Goal: Task Accomplishment & Management: Manage account settings

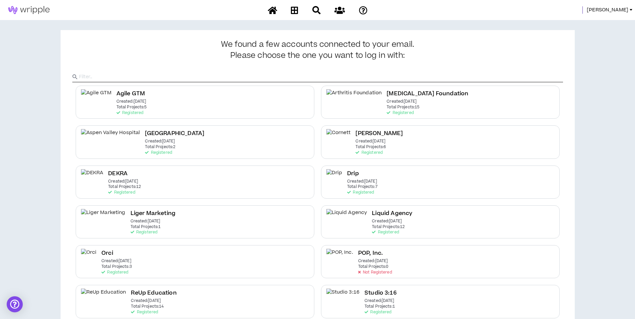
click at [619, 11] on span "Mason" at bounding box center [606, 9] width 41 height 7
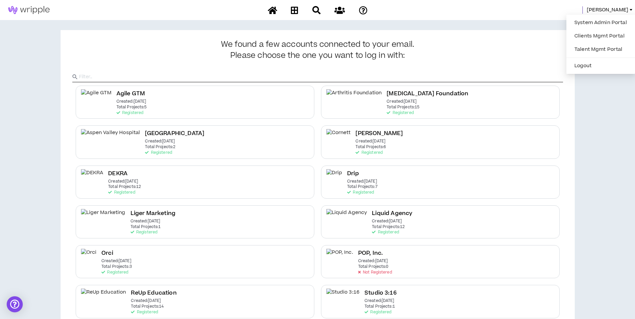
click at [612, 15] on div "System Admin Portal Clients Mgmt Portal Talent Mgmt Portal Logout" at bounding box center [600, 44] width 69 height 59
click at [612, 19] on link "System Admin Portal" at bounding box center [600, 23] width 61 height 10
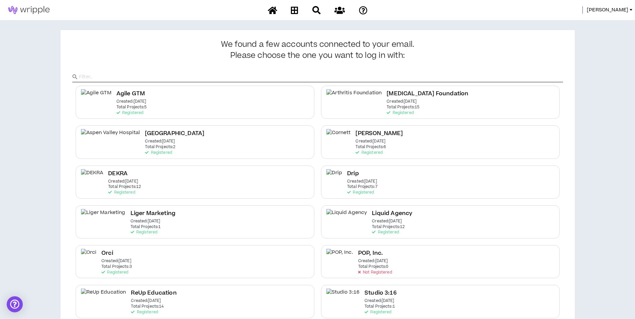
click at [615, 4] on div "Mason" at bounding box center [317, 10] width 635 height 20
click at [616, 10] on span "Mason" at bounding box center [606, 9] width 41 height 7
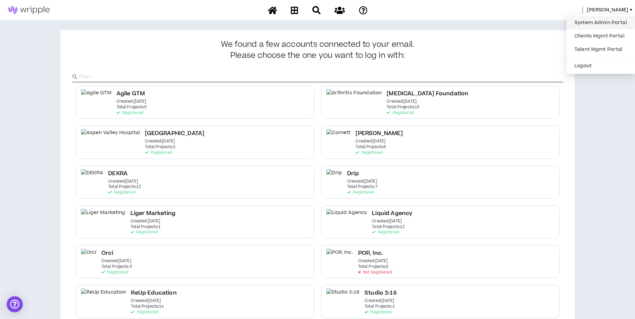
click at [608, 26] on link "System Admin Portal" at bounding box center [600, 23] width 61 height 10
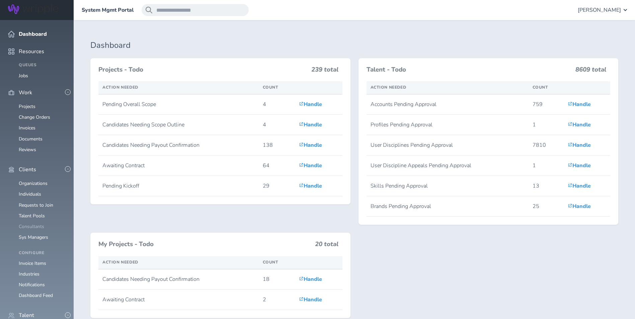
click at [37, 223] on link "Consultants" at bounding box center [31, 226] width 25 height 6
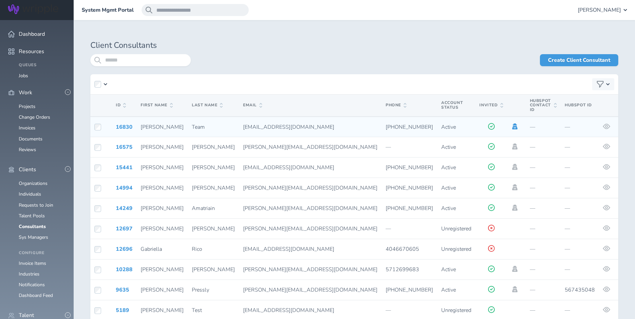
click at [511, 123] on icon at bounding box center [514, 126] width 7 height 6
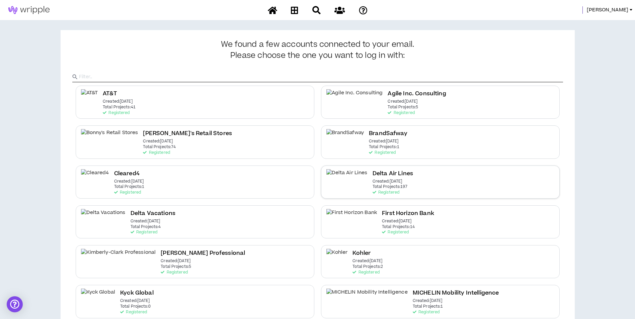
click at [379, 182] on p "Created: Dec 7 2020" at bounding box center [387, 181] width 30 height 5
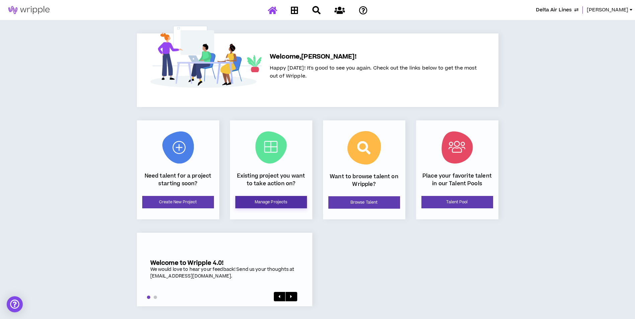
click at [276, 207] on link "Manage Projects" at bounding box center [271, 202] width 72 height 12
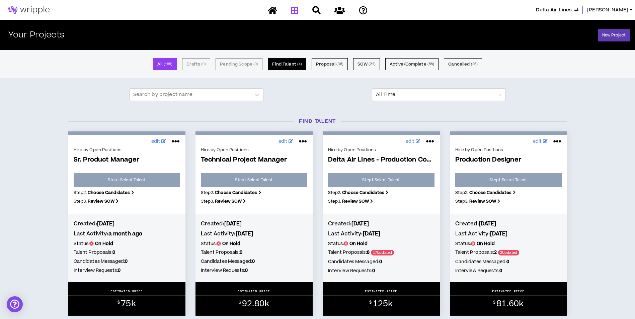
click at [299, 69] on button "Find Talent ( 4 )" at bounding box center [287, 64] width 38 height 12
click at [327, 66] on button "Proposal ( 38 )" at bounding box center [329, 64] width 36 height 12
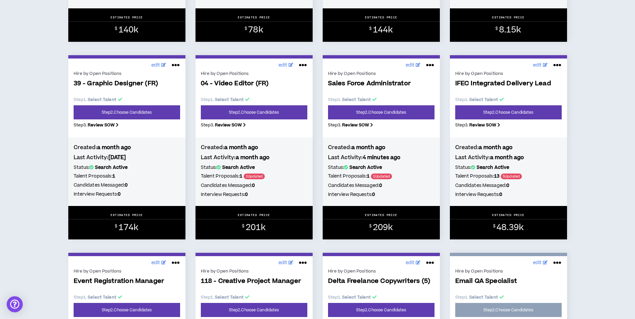
scroll to position [401, 0]
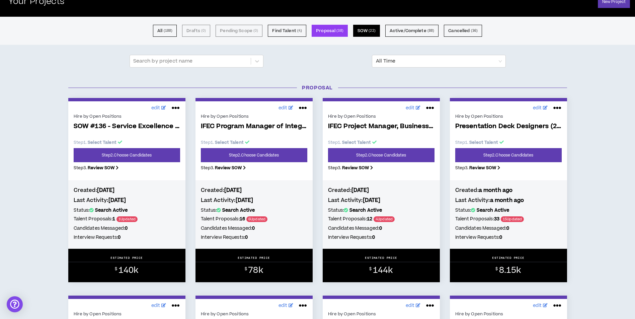
click at [375, 30] on small "( 22 )" at bounding box center [371, 31] width 7 height 6
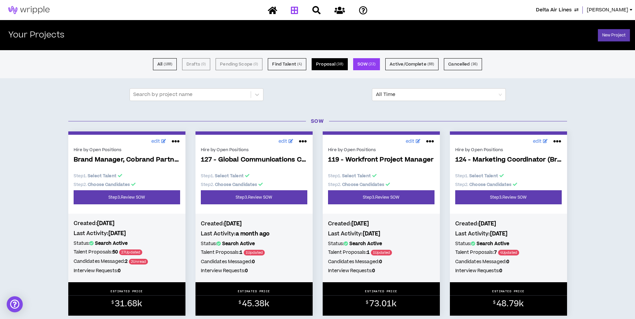
click at [337, 68] on button "Proposal ( 38 )" at bounding box center [329, 64] width 36 height 12
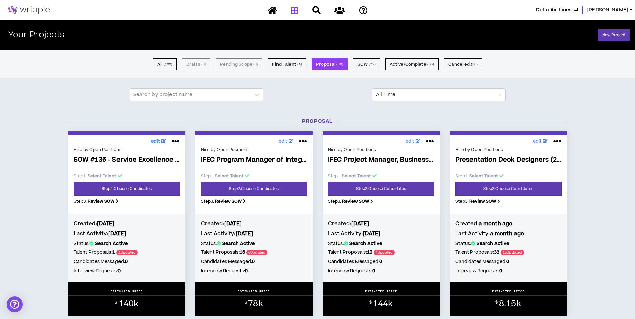
click at [161, 142] on icon at bounding box center [163, 141] width 5 height 4
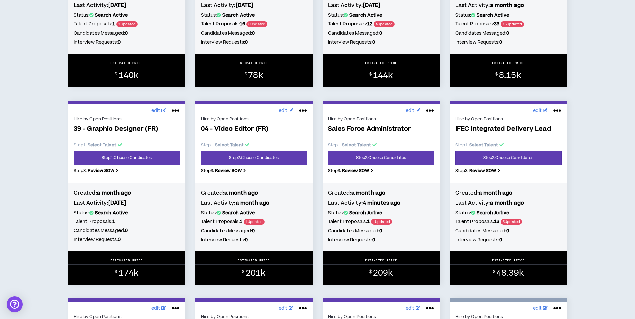
scroll to position [234, 0]
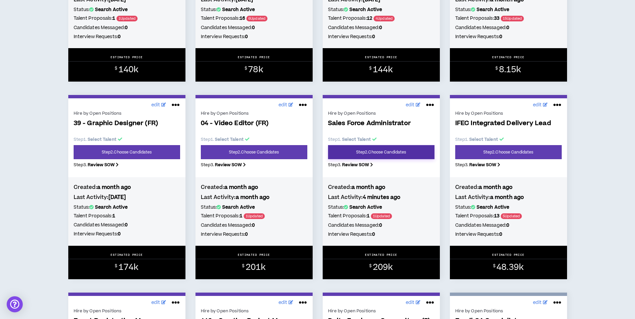
click at [376, 151] on link "Step 2 . Choose Candidates" at bounding box center [381, 152] width 106 height 14
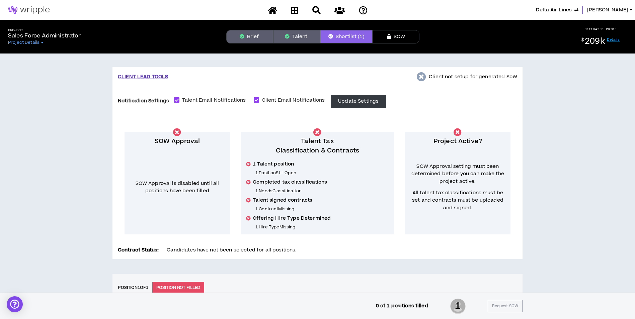
click at [213, 101] on span "Talent Email Notifications" at bounding box center [213, 100] width 69 height 7
checkbox input "*****"
click at [272, 99] on span "Client Email Notifications" at bounding box center [293, 100] width 69 height 7
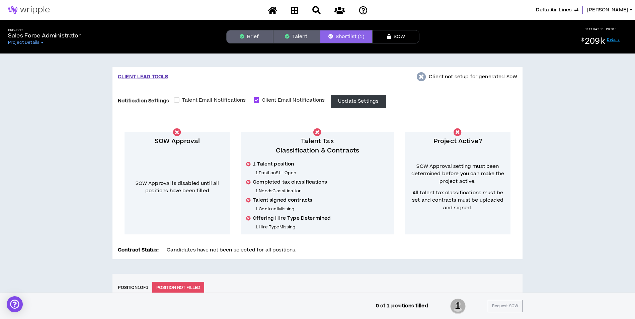
checkbox input "*****"
click at [349, 101] on button "Update Settings" at bounding box center [357, 101] width 55 height 13
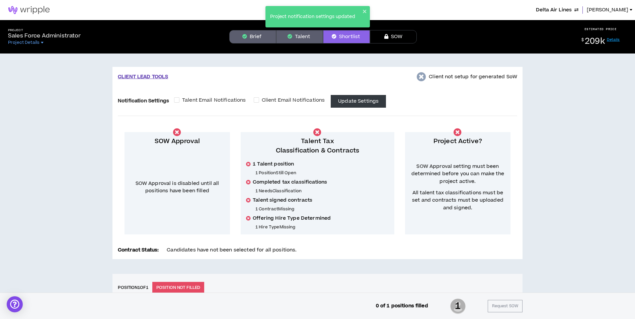
click at [256, 38] on button "Brief" at bounding box center [252, 36] width 47 height 13
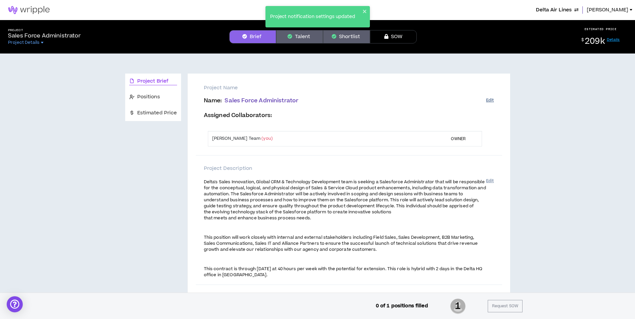
click at [490, 100] on button "Edit" at bounding box center [490, 100] width 8 height 11
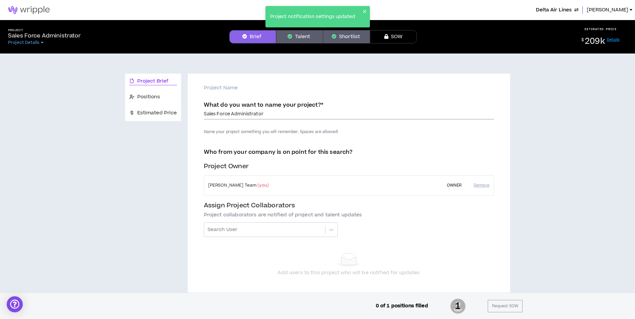
click at [204, 114] on input "Sales Force Administrator" at bounding box center [349, 114] width 290 height 10
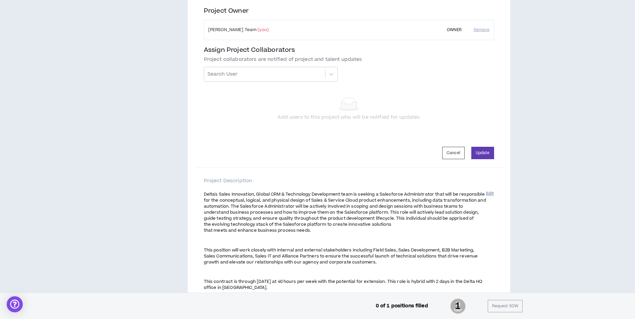
scroll to position [134, 0]
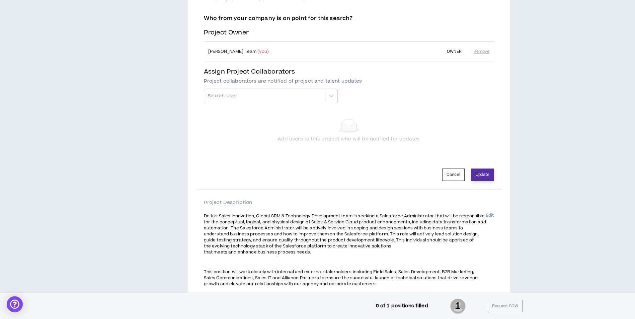
type input "SOW #133 - Sales Force Administrator"
click at [475, 175] on button "Update" at bounding box center [482, 175] width 23 height 12
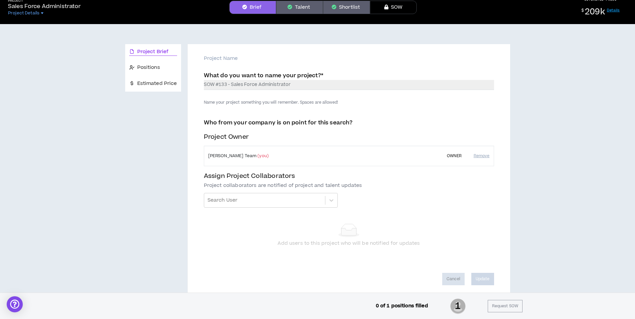
scroll to position [0, 0]
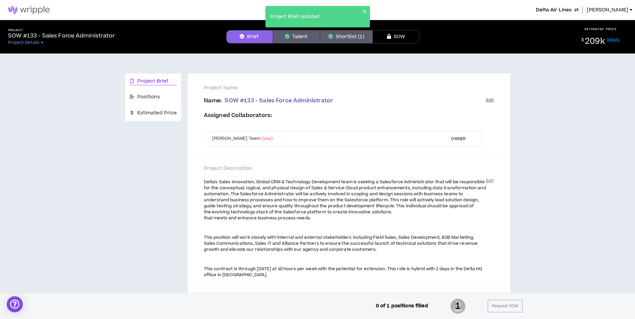
click at [488, 101] on button "Edit" at bounding box center [490, 100] width 8 height 11
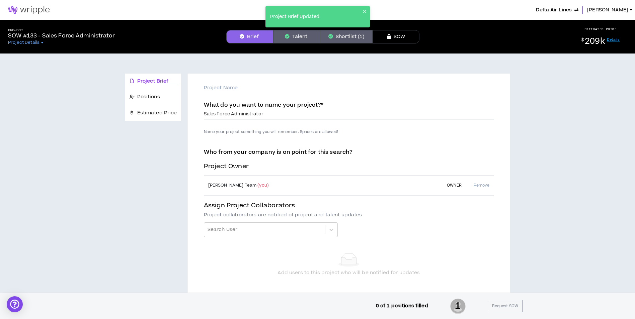
click at [218, 116] on input "Sales Force Administrator" at bounding box center [349, 114] width 290 height 10
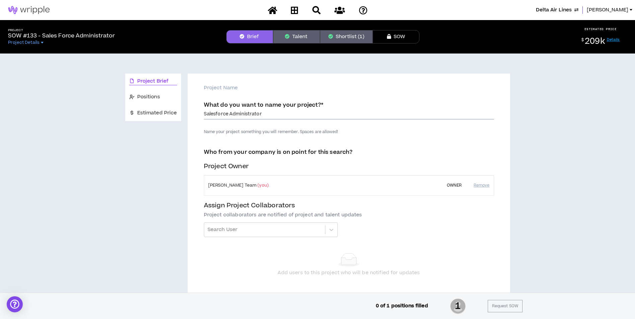
click at [205, 112] on input "Salesforce Administrator" at bounding box center [349, 114] width 290 height 10
click at [204, 113] on input "Salesforce Administrator" at bounding box center [349, 114] width 290 height 10
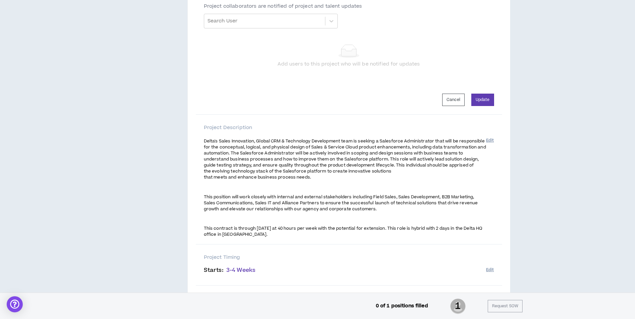
scroll to position [201, 0]
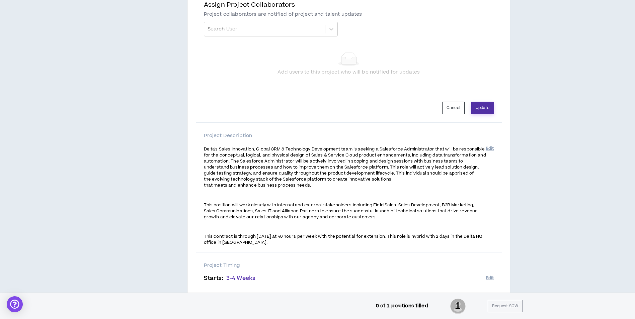
type input "SOW #133 - Salesforce Administrator"
click at [482, 105] on button "Update" at bounding box center [482, 108] width 23 height 12
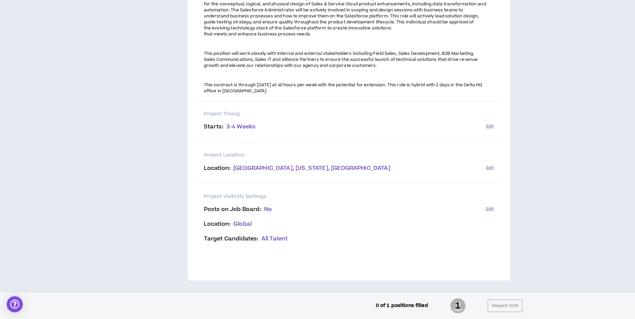
scroll to position [0, 0]
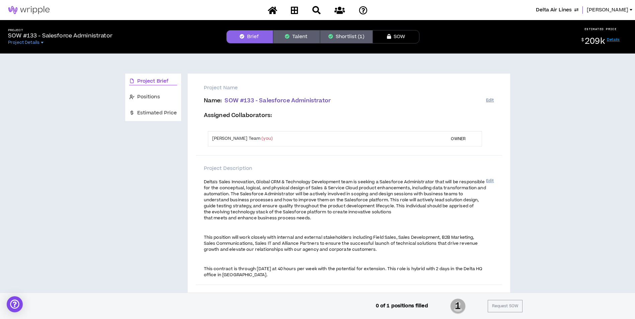
click at [353, 41] on button "Shortlist (1)" at bounding box center [346, 36] width 53 height 13
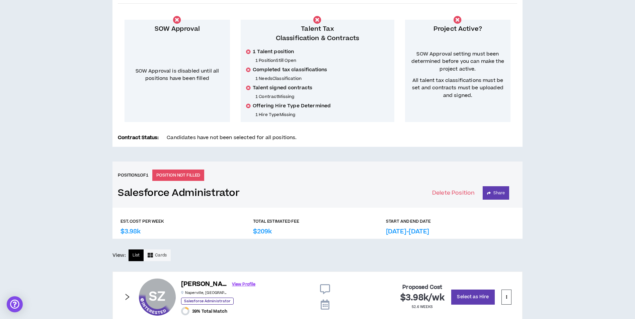
scroll to position [156, 0]
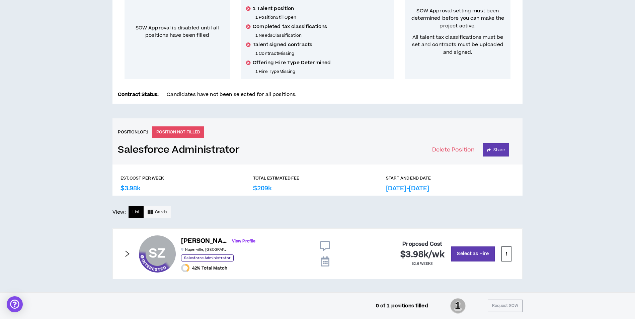
click at [126, 251] on icon "right" at bounding box center [126, 253] width 7 height 7
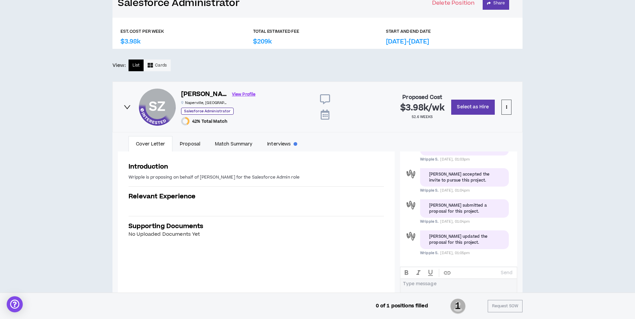
scroll to position [304, 0]
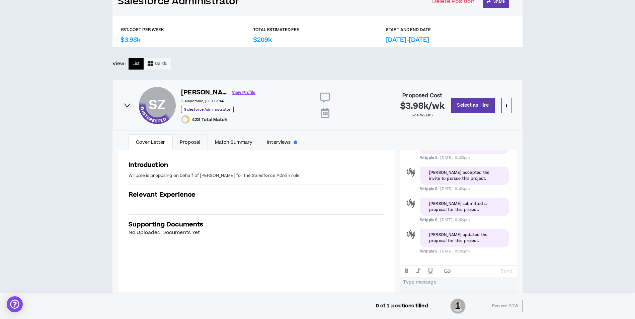
click at [195, 145] on link "Proposal" at bounding box center [189, 141] width 35 height 15
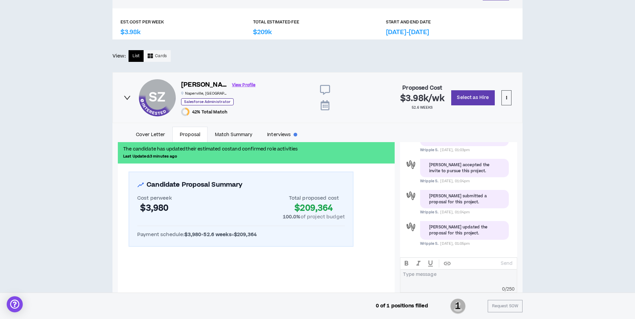
scroll to position [312, 0]
click at [472, 96] on button "Select as Hire" at bounding box center [472, 97] width 43 height 15
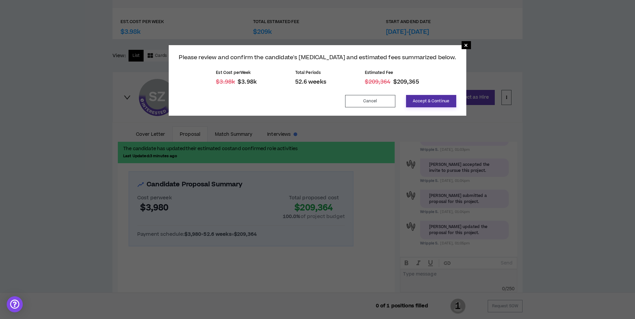
click at [429, 100] on button "Accept & Continue" at bounding box center [431, 101] width 50 height 12
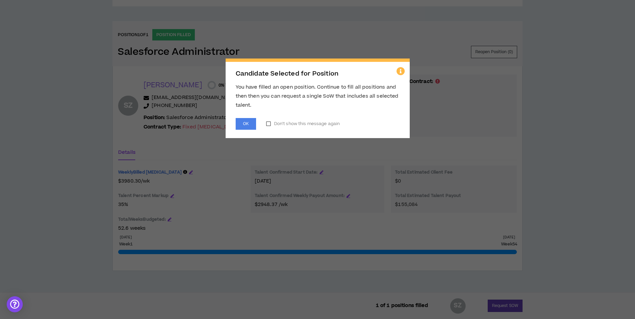
scroll to position [253, 0]
click at [245, 127] on button "OK" at bounding box center [245, 124] width 20 height 12
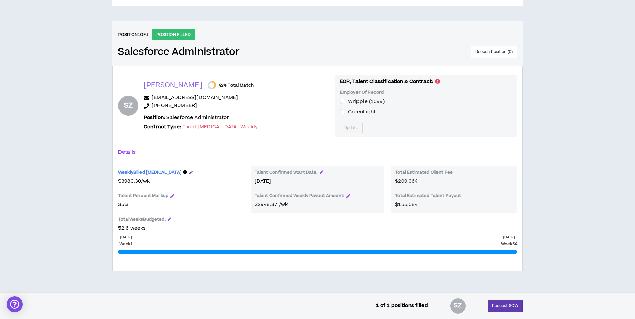
click at [189, 172] on icon "button" at bounding box center [191, 172] width 4 height 4
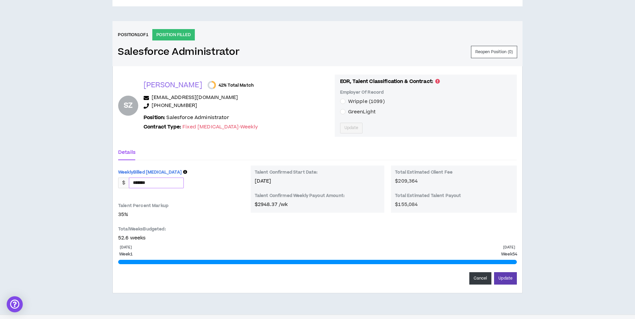
click at [169, 184] on input "*******" at bounding box center [156, 183] width 54 height 10
type input "*******"
click at [494, 272] on button "Update" at bounding box center [505, 278] width 23 height 12
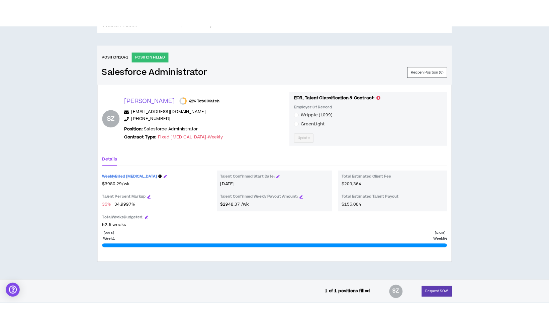
scroll to position [242, 0]
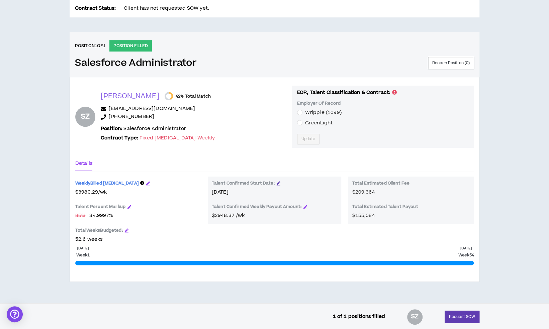
click at [277, 182] on icon "button" at bounding box center [279, 183] width 4 height 4
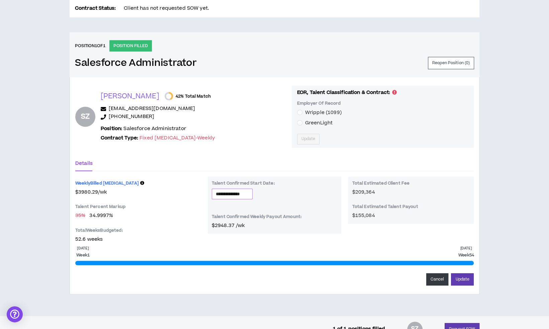
click at [240, 192] on input "**********" at bounding box center [232, 193] width 33 height 7
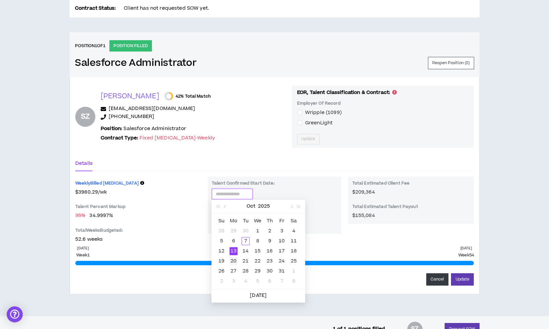
type input "**********"
click at [235, 262] on div "20" at bounding box center [233, 261] width 8 height 8
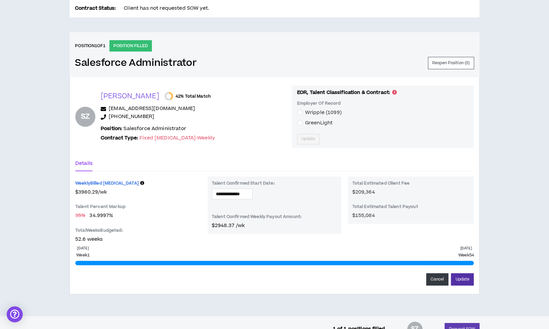
click at [464, 278] on button "Update" at bounding box center [462, 279] width 23 height 12
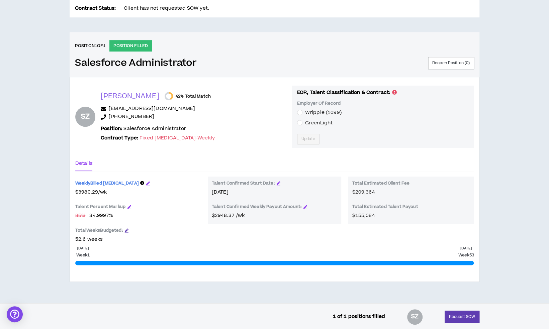
click at [128, 228] on icon "button" at bounding box center [127, 230] width 4 height 4
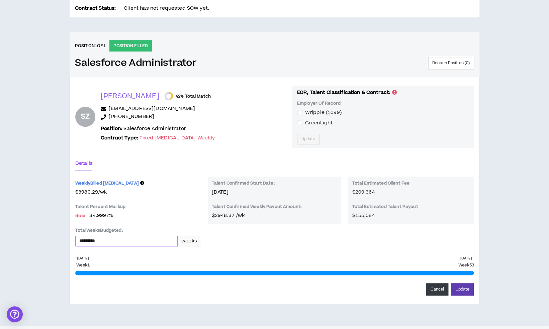
click at [115, 241] on input "*********" at bounding box center [127, 241] width 102 height 10
type input "*********"
click at [451, 283] on button "Update" at bounding box center [462, 289] width 23 height 12
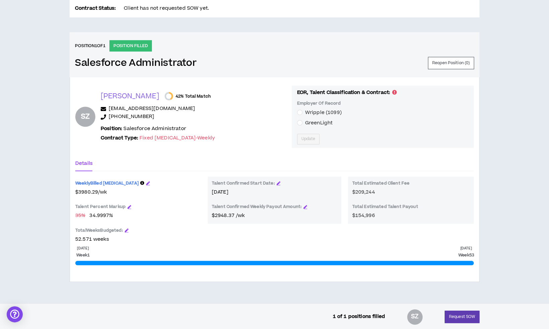
click at [305, 122] on span "GreenLight" at bounding box center [318, 122] width 27 height 7
click at [301, 136] on span "Update" at bounding box center [308, 139] width 14 height 6
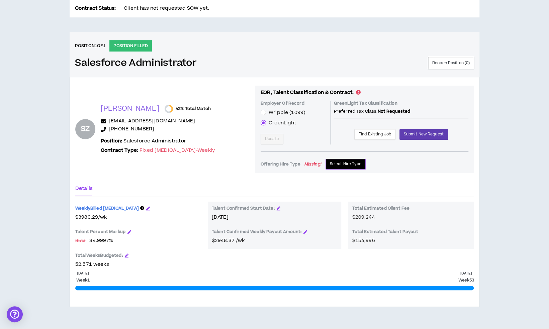
click at [335, 162] on span "Select Hire Type" at bounding box center [346, 164] width 32 height 6
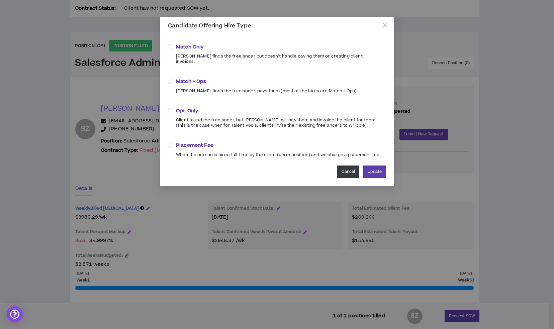
click at [345, 169] on button "Cancel" at bounding box center [348, 172] width 22 height 12
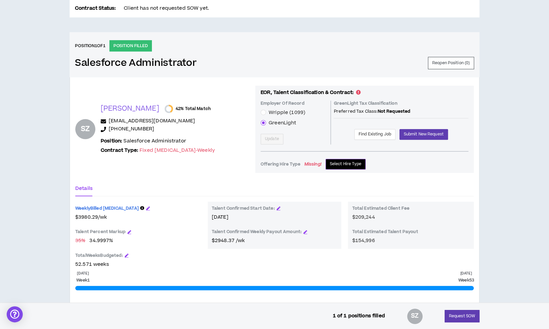
click at [330, 164] on span "Select Hire Type" at bounding box center [346, 164] width 32 height 6
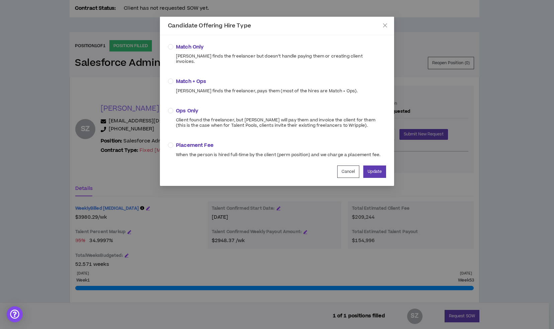
click at [197, 78] on span "Match + Ops" at bounding box center [267, 81] width 182 height 7
click at [378, 166] on button "Update" at bounding box center [374, 172] width 23 height 12
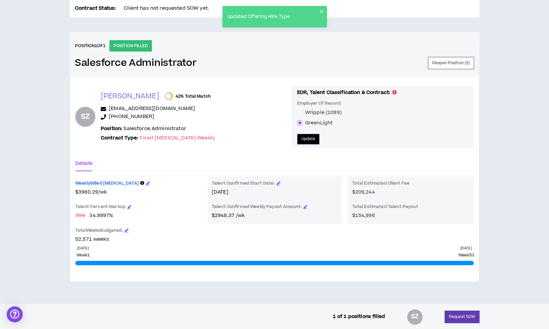
click at [307, 139] on button "Update" at bounding box center [308, 139] width 23 height 11
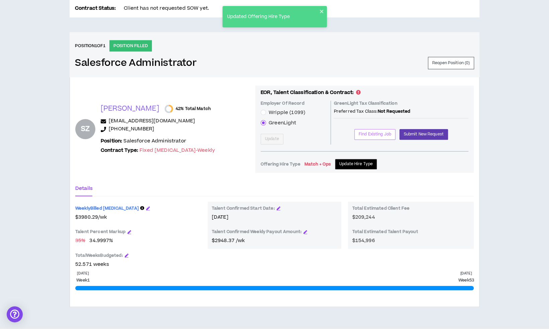
click at [361, 135] on span "Find Existing Job" at bounding box center [375, 134] width 32 height 6
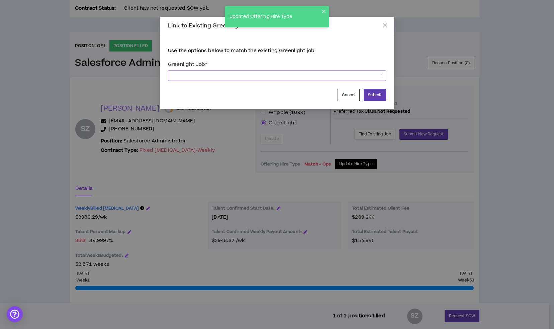
click at [299, 75] on span at bounding box center [277, 76] width 210 height 10
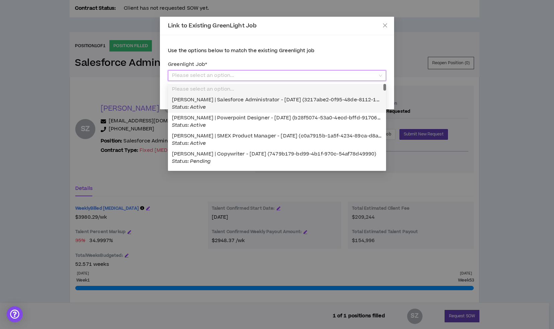
click at [284, 105] on div "Suyao Zou | Salesforce Administrator - 10/13/2025 (3217abe2-0f95-48de-8112-10e7…" at bounding box center [277, 103] width 210 height 15
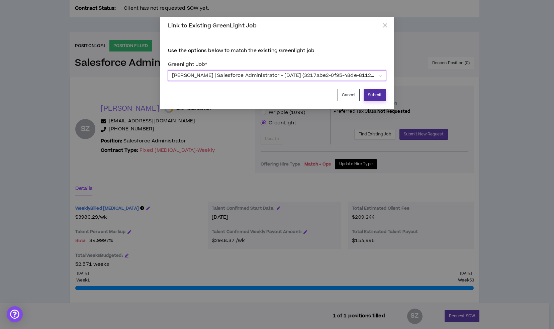
click at [376, 93] on button "Submit" at bounding box center [375, 95] width 22 height 12
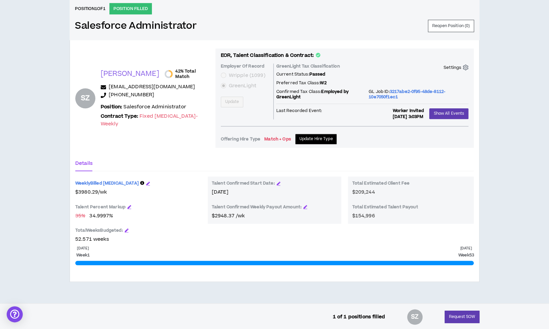
scroll to position [279, 0]
click at [466, 312] on button "Request SOW" at bounding box center [462, 316] width 35 height 12
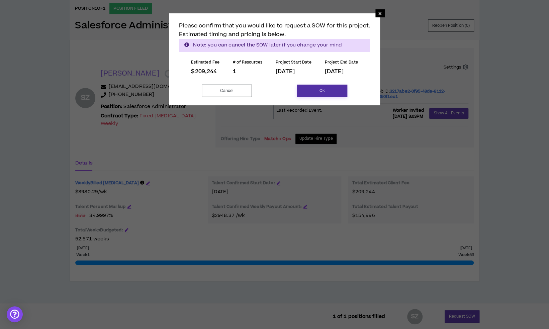
click at [306, 92] on button "Ok" at bounding box center [322, 91] width 50 height 12
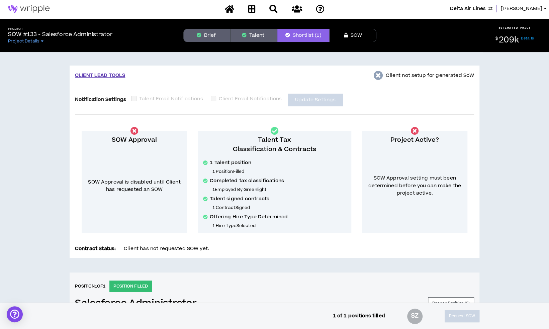
scroll to position [0, 0]
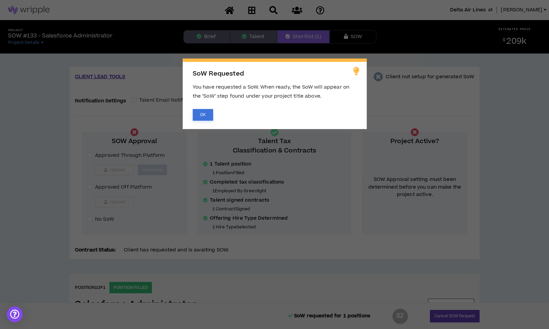
click at [202, 117] on button "OK" at bounding box center [203, 115] width 20 height 12
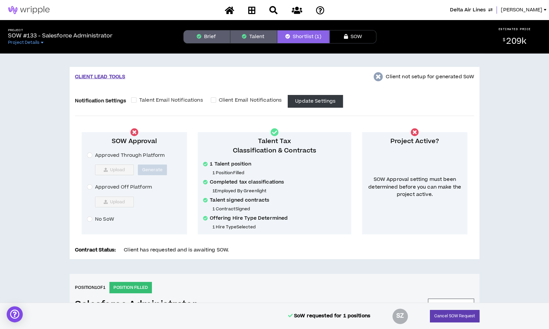
click at [108, 187] on span "Approved Off Platform" at bounding box center [123, 187] width 62 height 7
click at [109, 201] on button "Upload" at bounding box center [114, 202] width 39 height 11
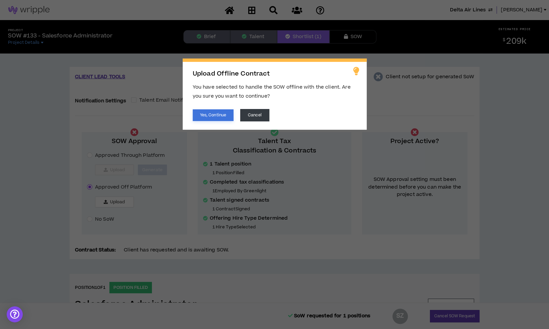
click at [216, 118] on button "Yes, Continue" at bounding box center [213, 115] width 41 height 12
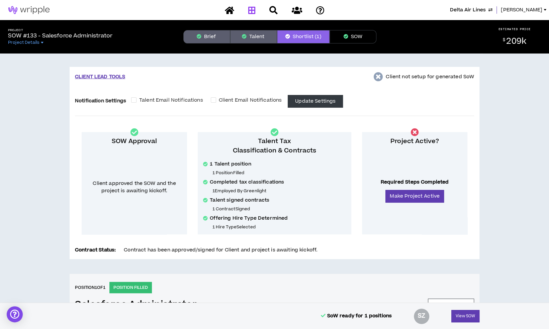
click at [252, 13] on icon at bounding box center [251, 10] width 7 height 8
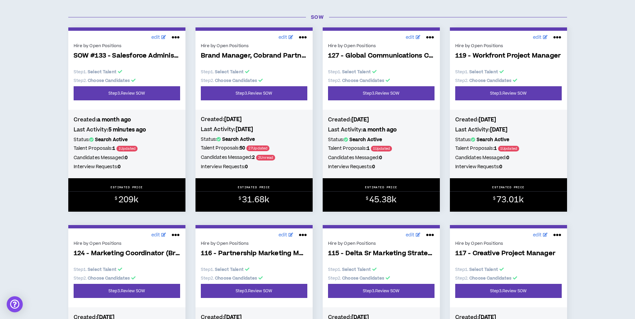
scroll to position [2308, 0]
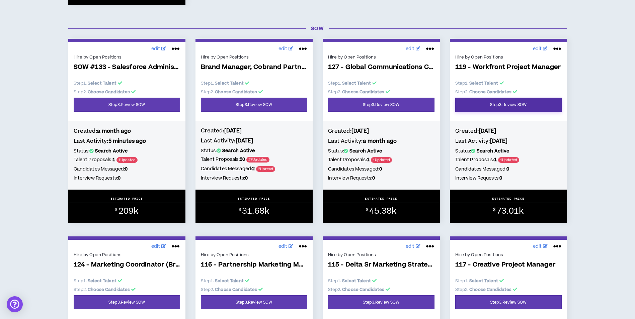
click at [537, 103] on link "Step 3 . Review SOW" at bounding box center [508, 105] width 106 height 14
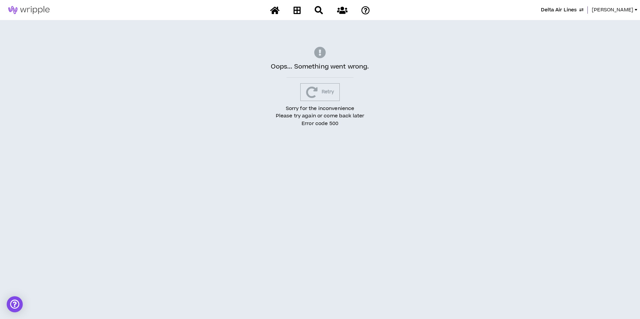
click at [605, 8] on span "[PERSON_NAME]" at bounding box center [611, 9] width 41 height 7
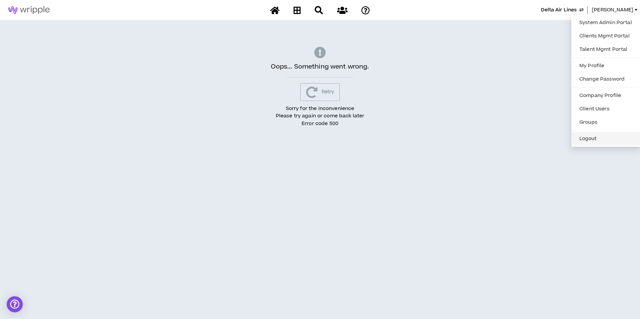
click at [596, 142] on button "Logout" at bounding box center [605, 139] width 61 height 10
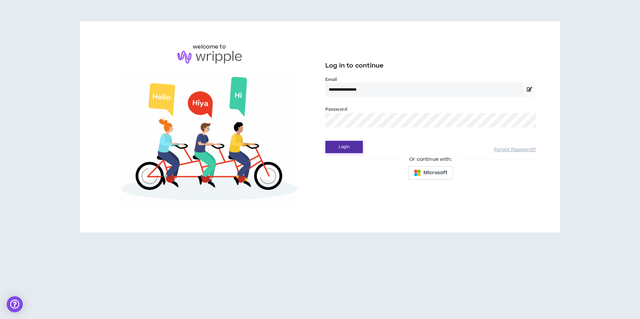
click at [341, 146] on button "Login" at bounding box center [343, 147] width 37 height 12
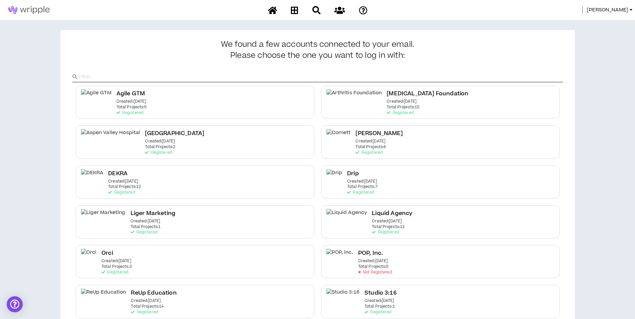
click at [621, 10] on span "Mason" at bounding box center [606, 9] width 41 height 7
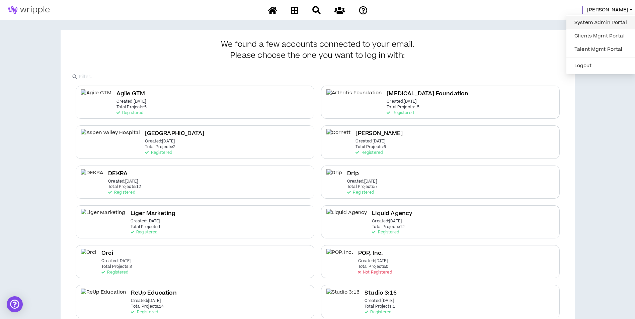
click at [610, 18] on link "System Admin Portal" at bounding box center [600, 23] width 61 height 10
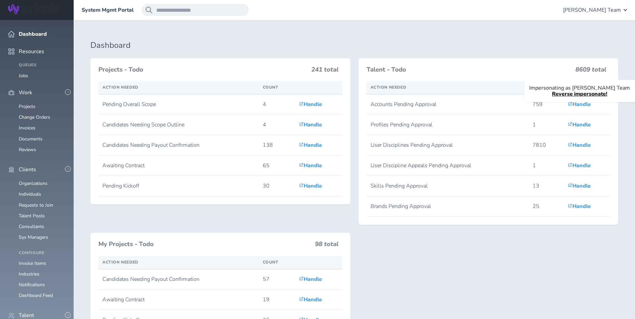
scroll to position [201, 0]
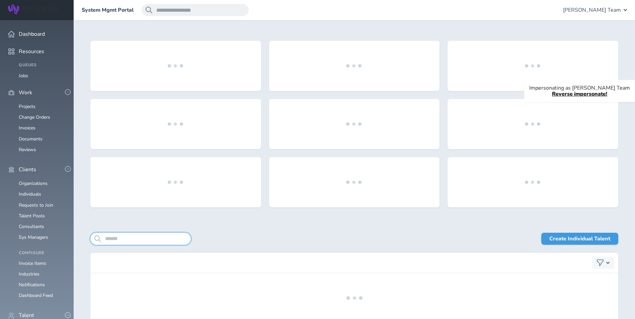
click at [147, 241] on input "search" at bounding box center [140, 239] width 100 height 12
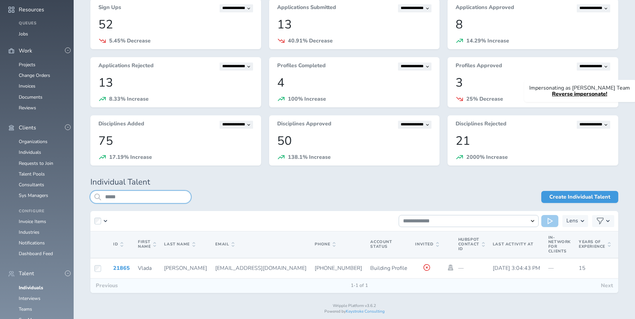
scroll to position [54, 0]
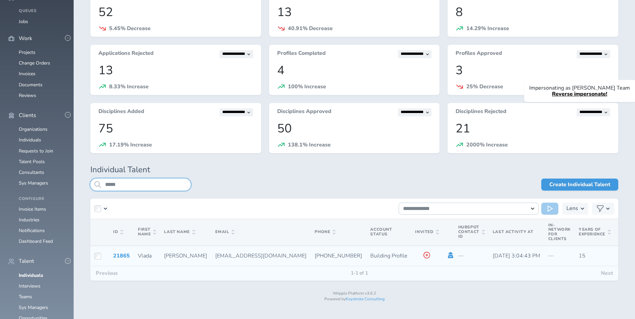
type input "*****"
click at [448, 256] on icon at bounding box center [450, 255] width 5 height 6
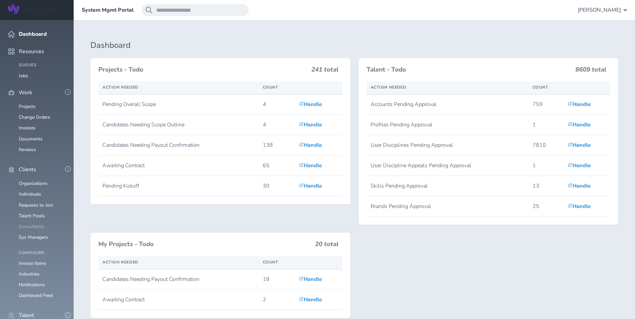
click at [38, 223] on link "Consultants" at bounding box center [31, 226] width 25 height 6
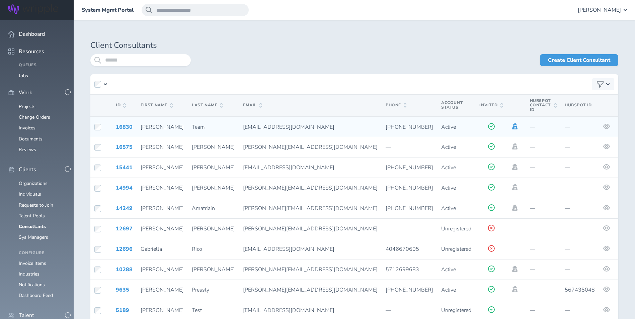
click at [512, 123] on icon at bounding box center [514, 126] width 5 height 6
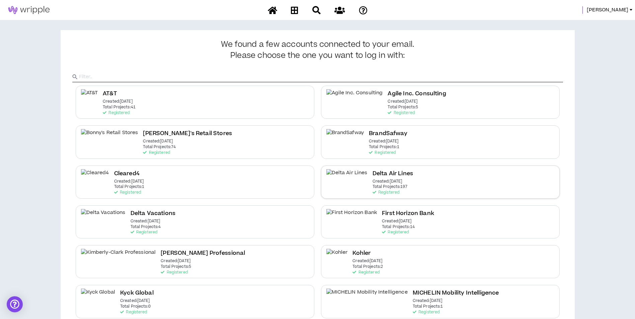
click at [495, 186] on div "Delta Air Lines Created: [DATE] Total Projects: 197 Registered" at bounding box center [440, 182] width 239 height 33
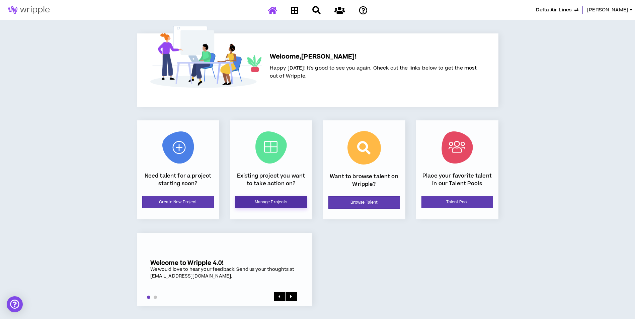
click at [270, 204] on link "Manage Projects" at bounding box center [271, 202] width 72 height 12
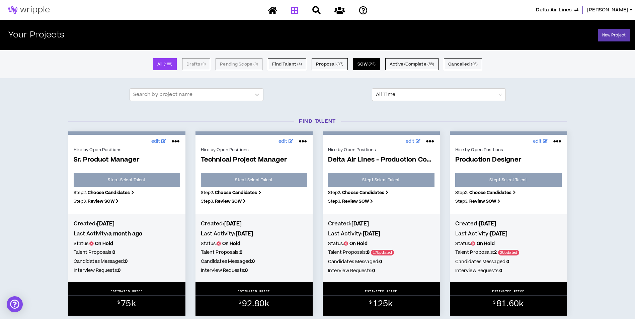
click at [369, 68] on button "SOW ( 23 )" at bounding box center [366, 64] width 27 height 12
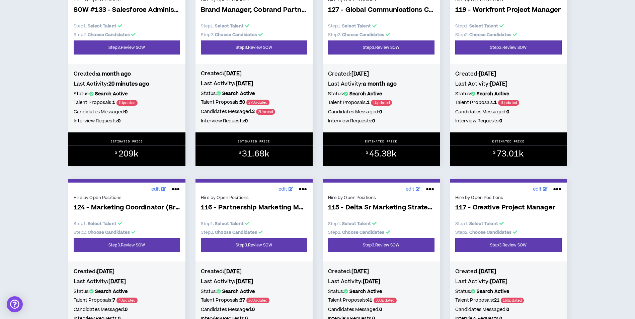
scroll to position [67, 0]
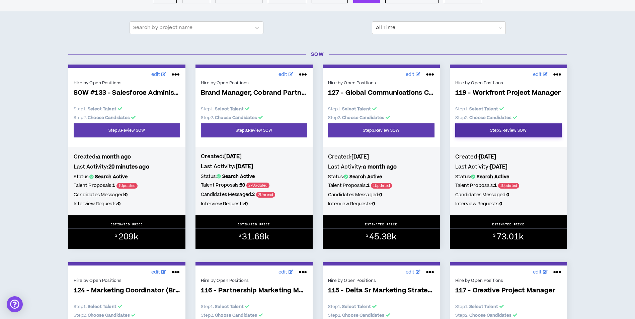
click at [476, 129] on link "Step 3 . Review SOW" at bounding box center [508, 130] width 106 height 14
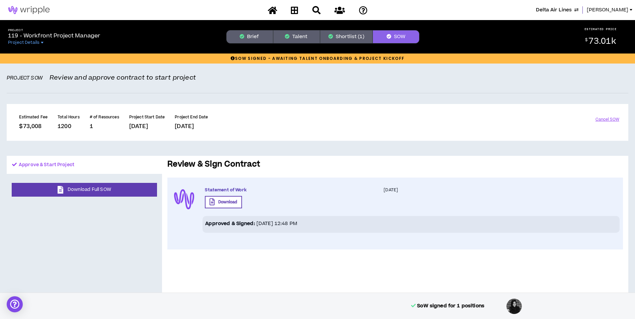
click at [347, 38] on button "Shortlist (1)" at bounding box center [346, 36] width 53 height 13
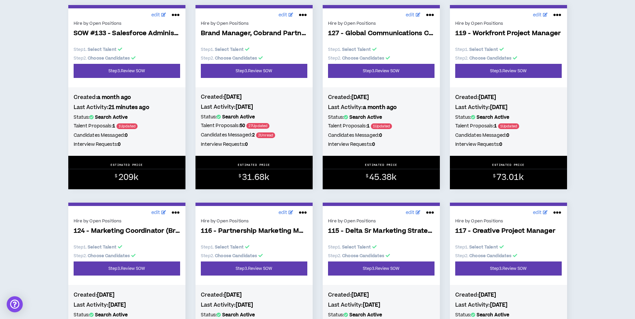
scroll to position [201, 0]
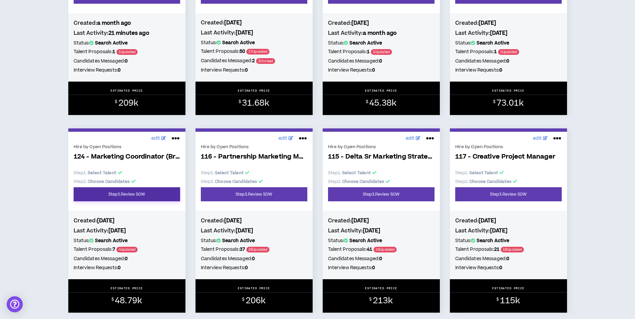
click at [136, 192] on link "Step 3 . Review SOW" at bounding box center [127, 194] width 106 height 14
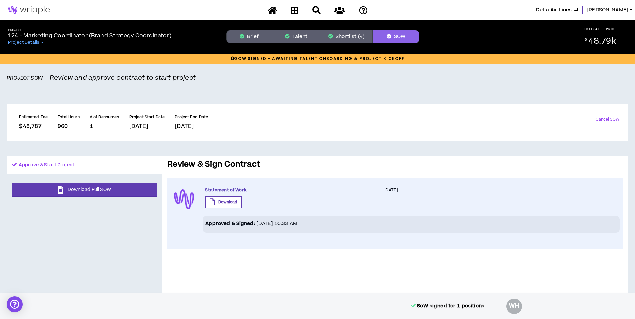
click at [346, 34] on button "Shortlist (4)" at bounding box center [346, 36] width 53 height 13
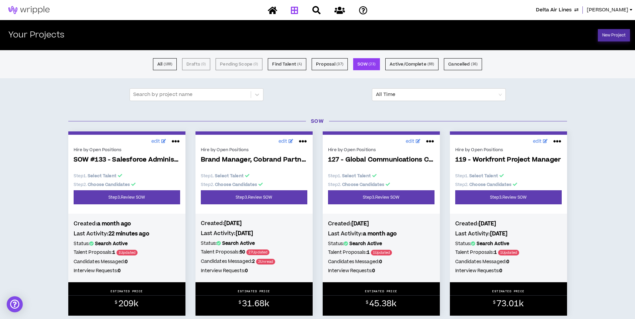
click at [609, 35] on link "New Project" at bounding box center [613, 35] width 32 height 12
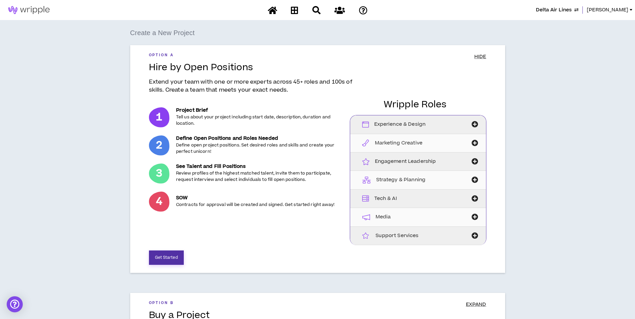
click at [177, 262] on button "Get Started" at bounding box center [166, 258] width 35 height 14
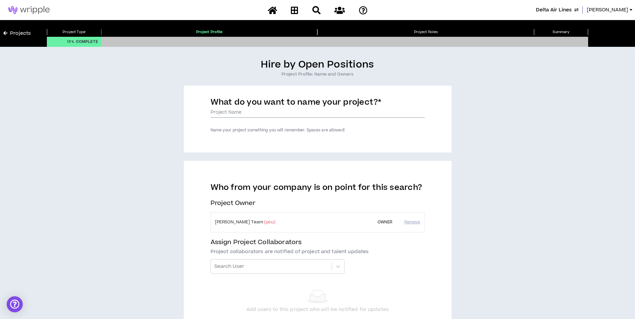
click at [263, 116] on input "What do you want to name your project? *" at bounding box center [317, 113] width 214 height 10
click at [261, 113] on input "SOW #136" at bounding box center [317, 113] width 214 height 10
type input "SOW #136 - Service Excellence Coordinator"
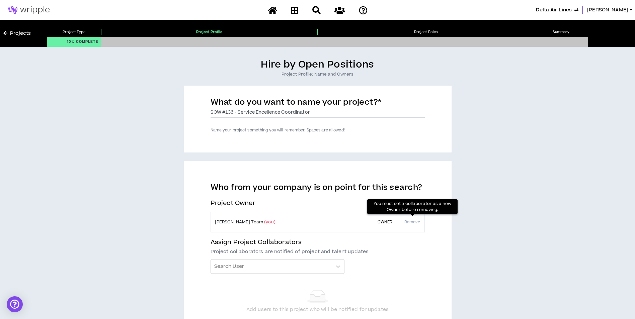
click at [19, 35] on link "Projects" at bounding box center [16, 33] width 27 height 7
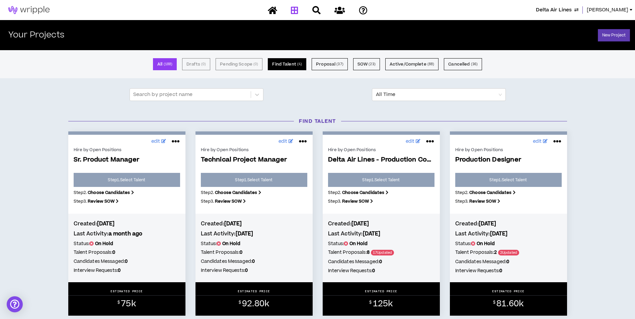
click at [278, 66] on button "Find Talent ( 4 )" at bounding box center [287, 64] width 38 height 12
click at [176, 66] on button "All ( 188 )" at bounding box center [165, 64] width 24 height 12
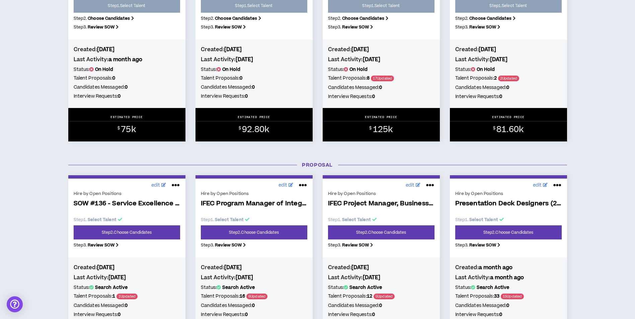
scroll to position [234, 0]
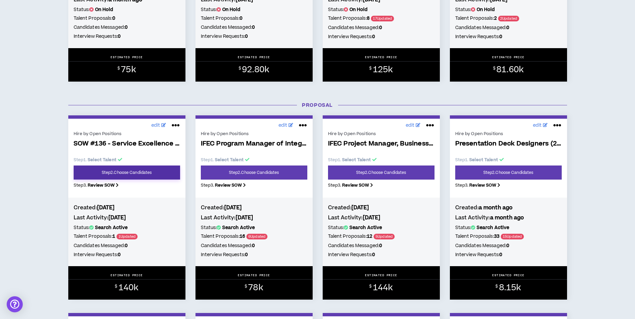
click at [157, 175] on link "Step 2 . Choose Candidates" at bounding box center [127, 173] width 106 height 14
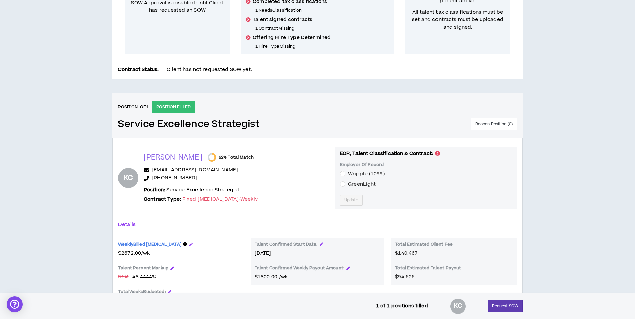
scroll to position [253, 0]
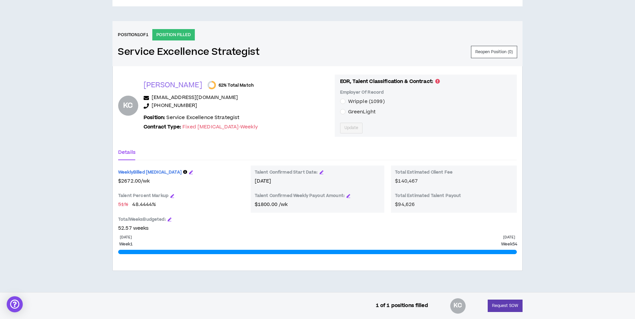
click at [353, 114] on span "GreenLight" at bounding box center [361, 111] width 27 height 7
click at [345, 127] on span "Update" at bounding box center [351, 128] width 14 height 6
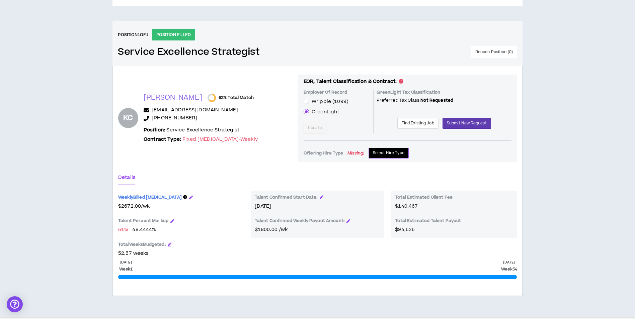
click at [373, 152] on span "Select Hire Type" at bounding box center [389, 153] width 32 height 6
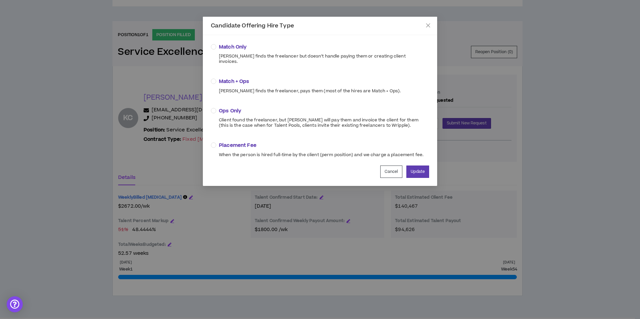
click at [245, 78] on span "Match + Ops" at bounding box center [310, 81] width 182 height 7
click at [419, 166] on button "Update" at bounding box center [417, 172] width 23 height 12
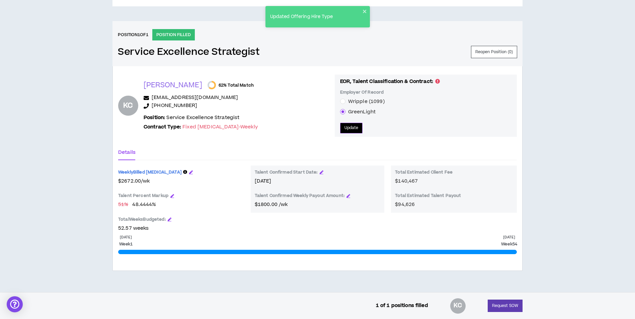
click at [351, 130] on button "Update" at bounding box center [351, 128] width 23 height 11
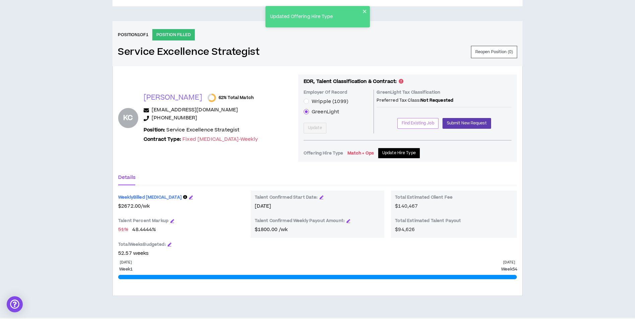
click at [405, 125] on span "Find Existing Job" at bounding box center [417, 123] width 32 height 6
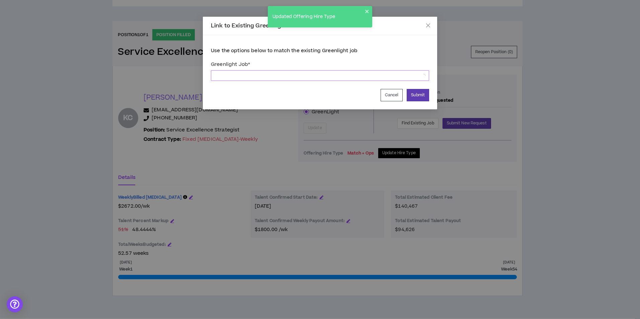
click at [388, 75] on span at bounding box center [320, 76] width 210 height 10
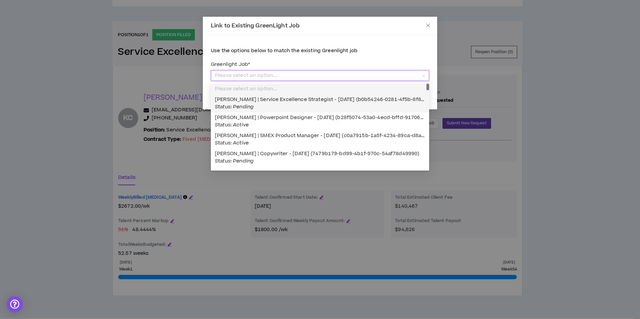
click at [323, 105] on div "[PERSON_NAME] | Service Excellence Strategist - [DATE] (b0b54246-0281-4f5b-8f8a…" at bounding box center [320, 103] width 210 height 15
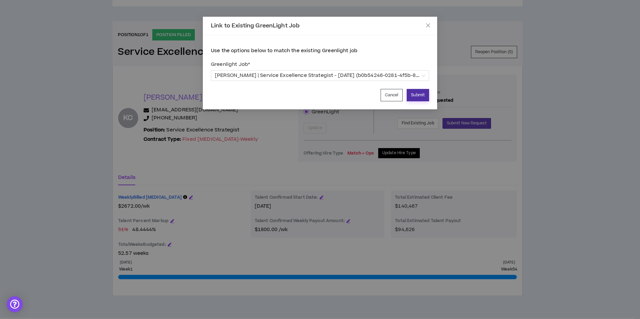
click at [421, 97] on button "Submit" at bounding box center [417, 95] width 22 height 12
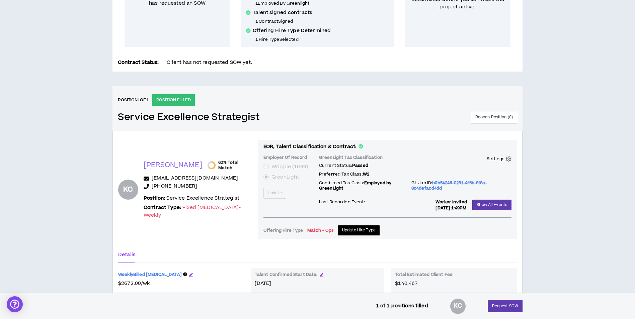
scroll to position [0, 0]
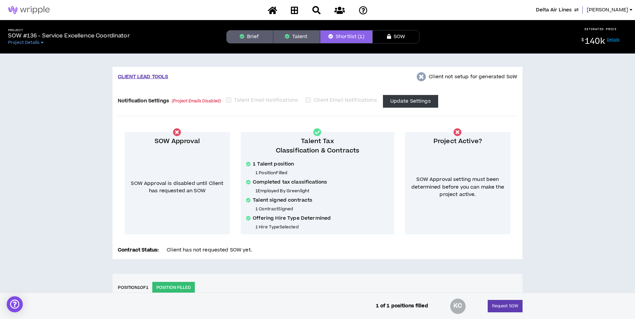
click at [260, 40] on button "Brief" at bounding box center [249, 36] width 47 height 13
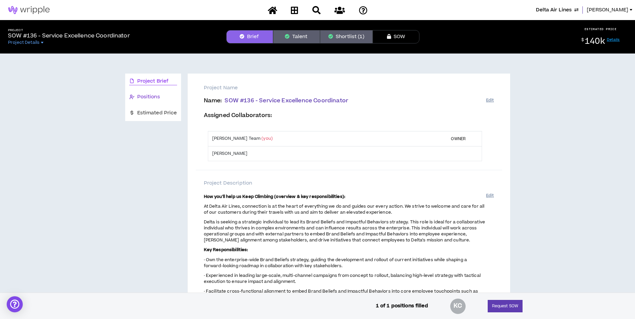
click at [157, 99] on span "Positions" at bounding box center [148, 96] width 23 height 7
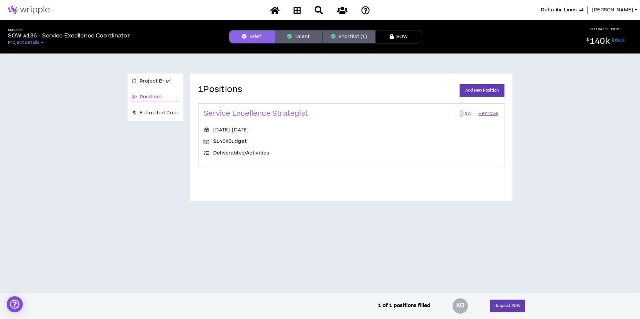
drag, startPoint x: 458, startPoint y: 111, endPoint x: 463, endPoint y: 112, distance: 4.9
click at [463, 112] on div "Service Excellence Strategist View Remove" at bounding box center [351, 117] width 295 height 17
click at [464, 113] on link "View" at bounding box center [465, 113] width 13 height 9
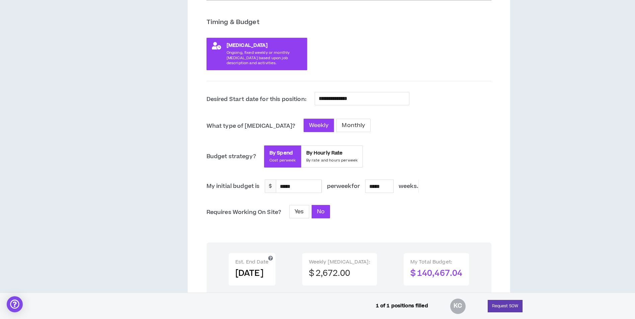
scroll to position [134, 0]
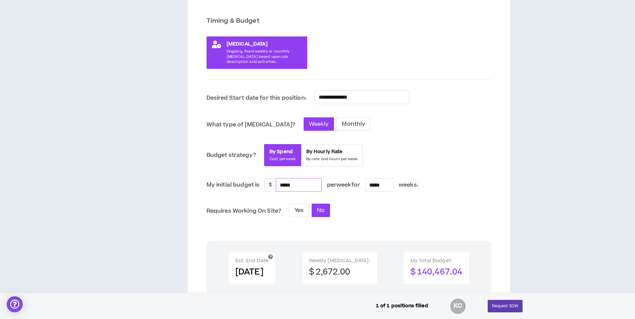
click at [303, 183] on div "*****" at bounding box center [298, 185] width 45 height 13
click at [300, 209] on div "Yes No" at bounding box center [336, 211] width 95 height 15
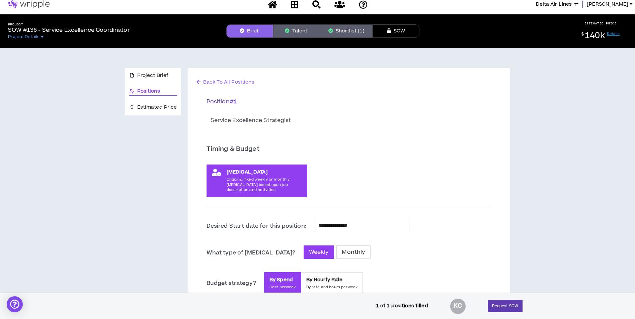
scroll to position [0, 0]
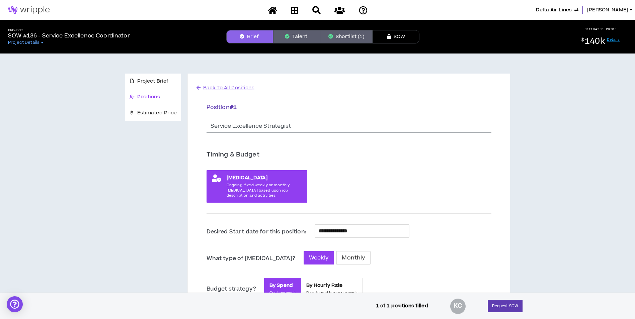
click at [334, 41] on button "Shortlist (1)" at bounding box center [346, 36] width 53 height 13
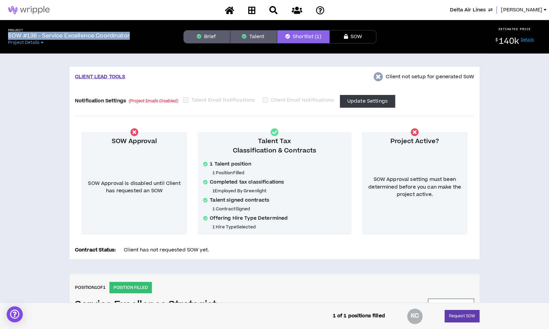
drag, startPoint x: 133, startPoint y: 37, endPoint x: 7, endPoint y: 36, distance: 126.8
click at [7, 36] on div "Project SOW #136 - Service Excellence Coordinator Project Details" at bounding box center [90, 36] width 175 height 17
copy p "SOW #136 - Service Excellence Coordinator"
click at [247, 9] on link at bounding box center [251, 10] width 11 height 12
